Goal: Information Seeking & Learning: Learn about a topic

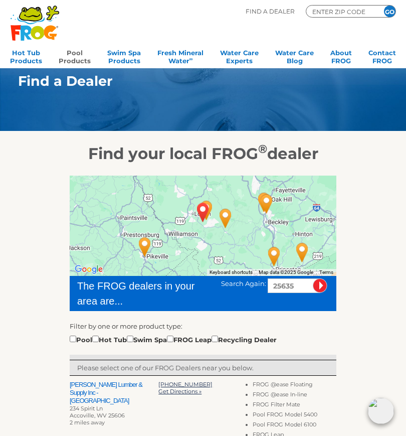
click at [69, 61] on link "Pool Products" at bounding box center [75, 56] width 32 height 20
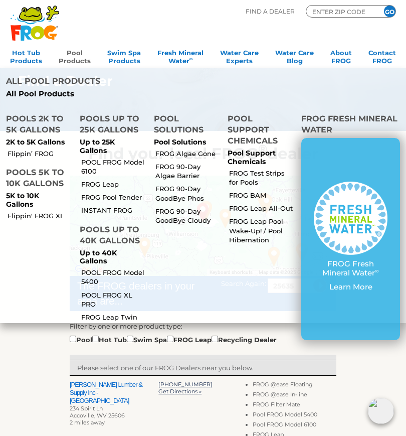
click at [23, 149] on link "Flippin’ FROG" at bounding box center [40, 153] width 64 height 9
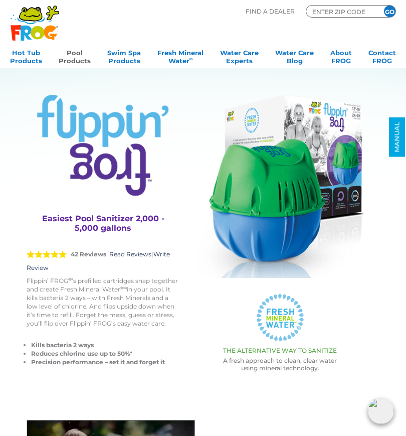
click at [71, 59] on link "Pool Products" at bounding box center [75, 56] width 32 height 20
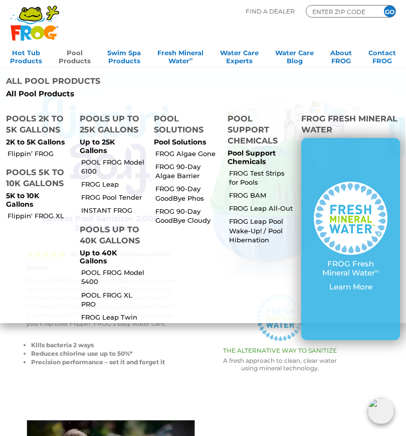
click at [99, 138] on p "Up to 25K Gallons" at bounding box center [111, 146] width 62 height 17
click at [88, 158] on link "POOL FROG Model 6100" at bounding box center [113, 167] width 64 height 18
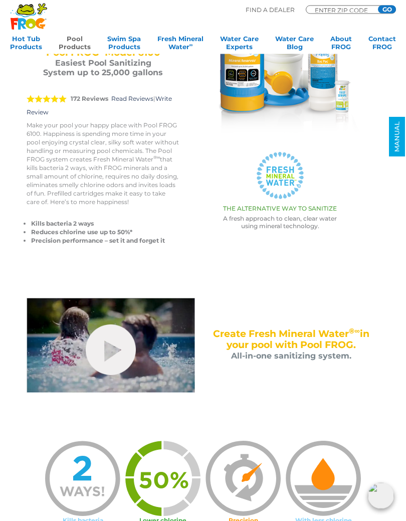
scroll to position [128, 0]
click at [115, 351] on link "hide-me" at bounding box center [111, 350] width 50 height 51
